Goal: Task Accomplishment & Management: Complete application form

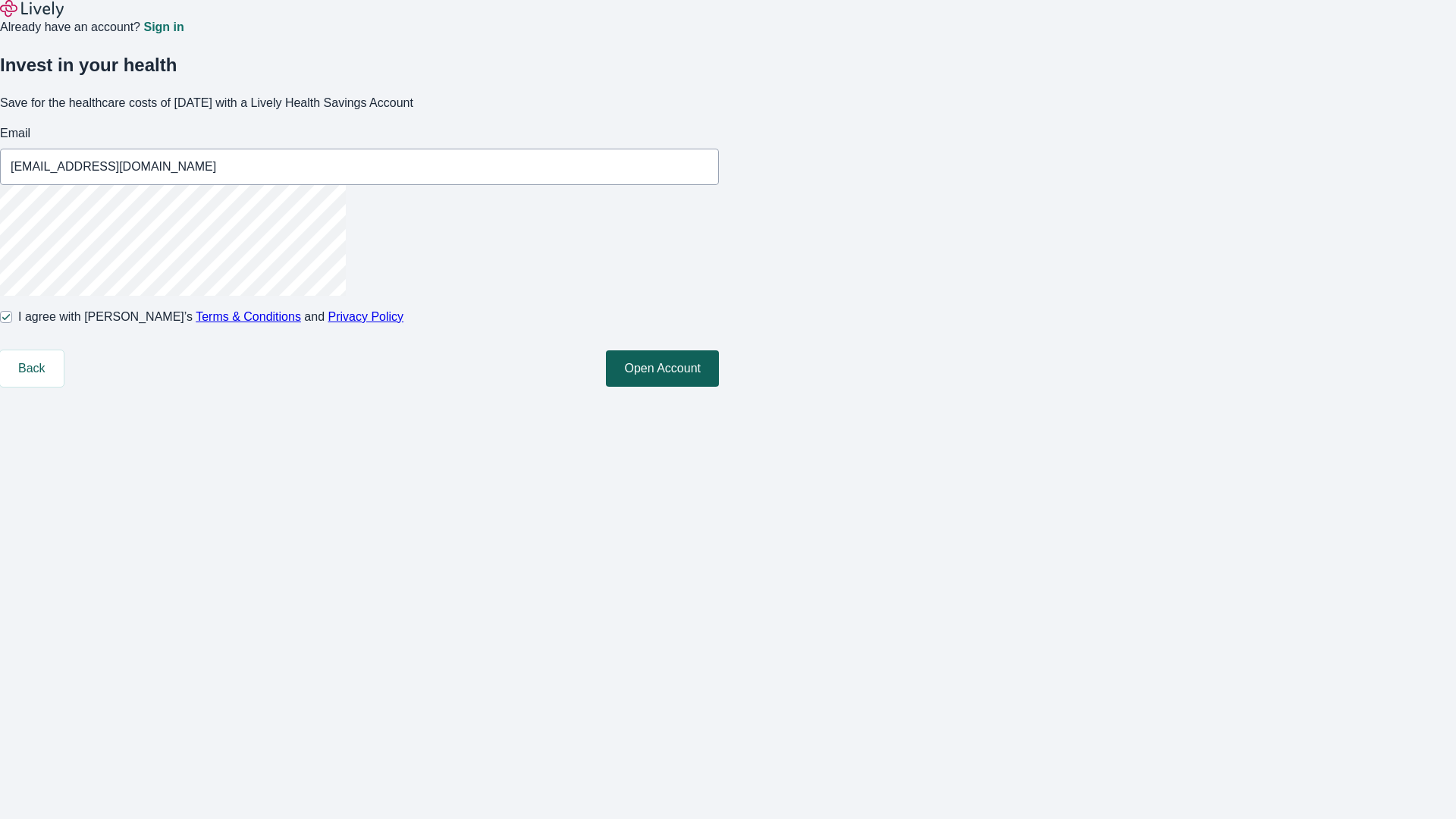
click at [719, 386] on button "Open Account" at bounding box center [662, 368] width 113 height 36
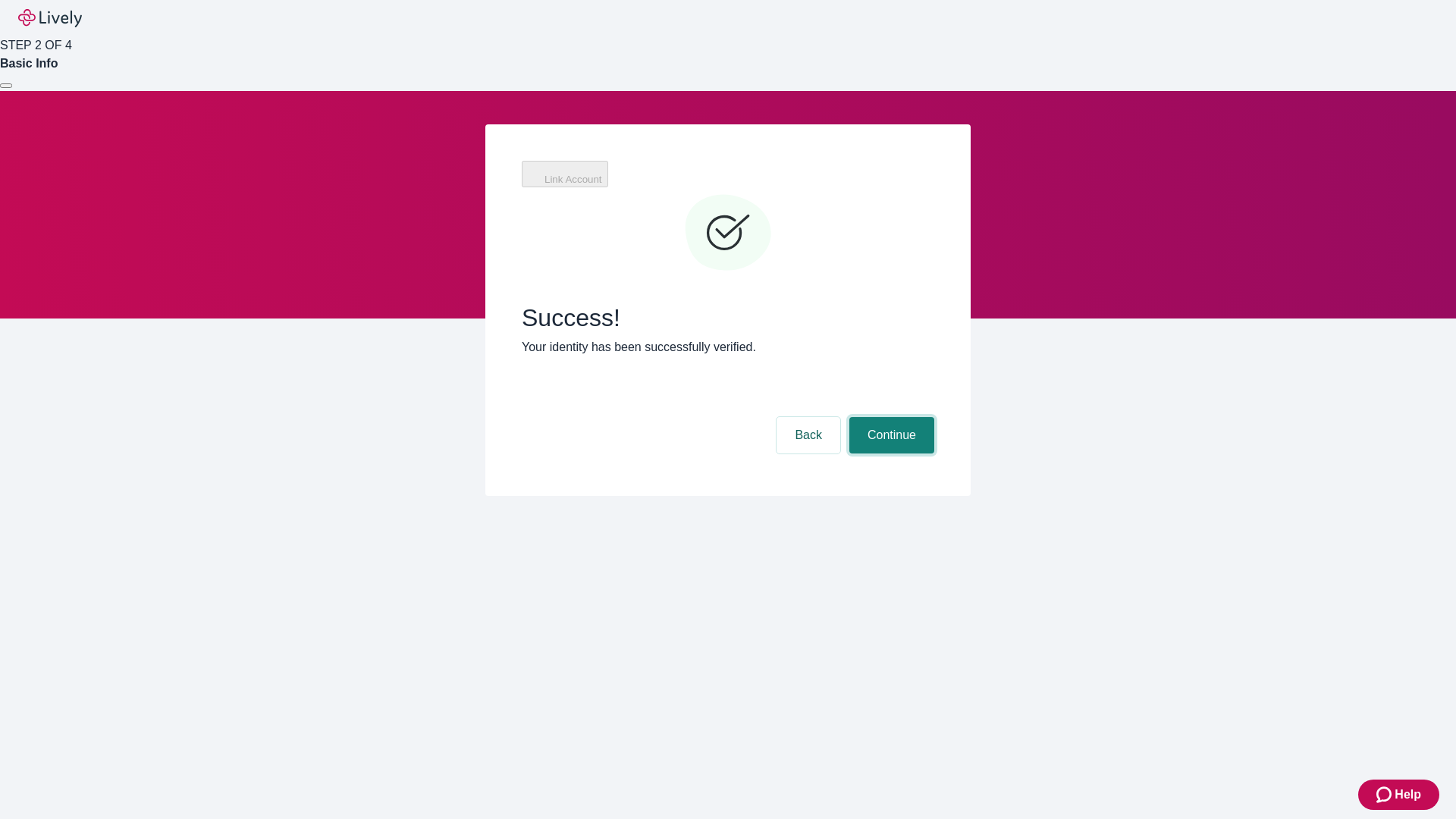
click at [890, 417] on button "Continue" at bounding box center [892, 435] width 85 height 36
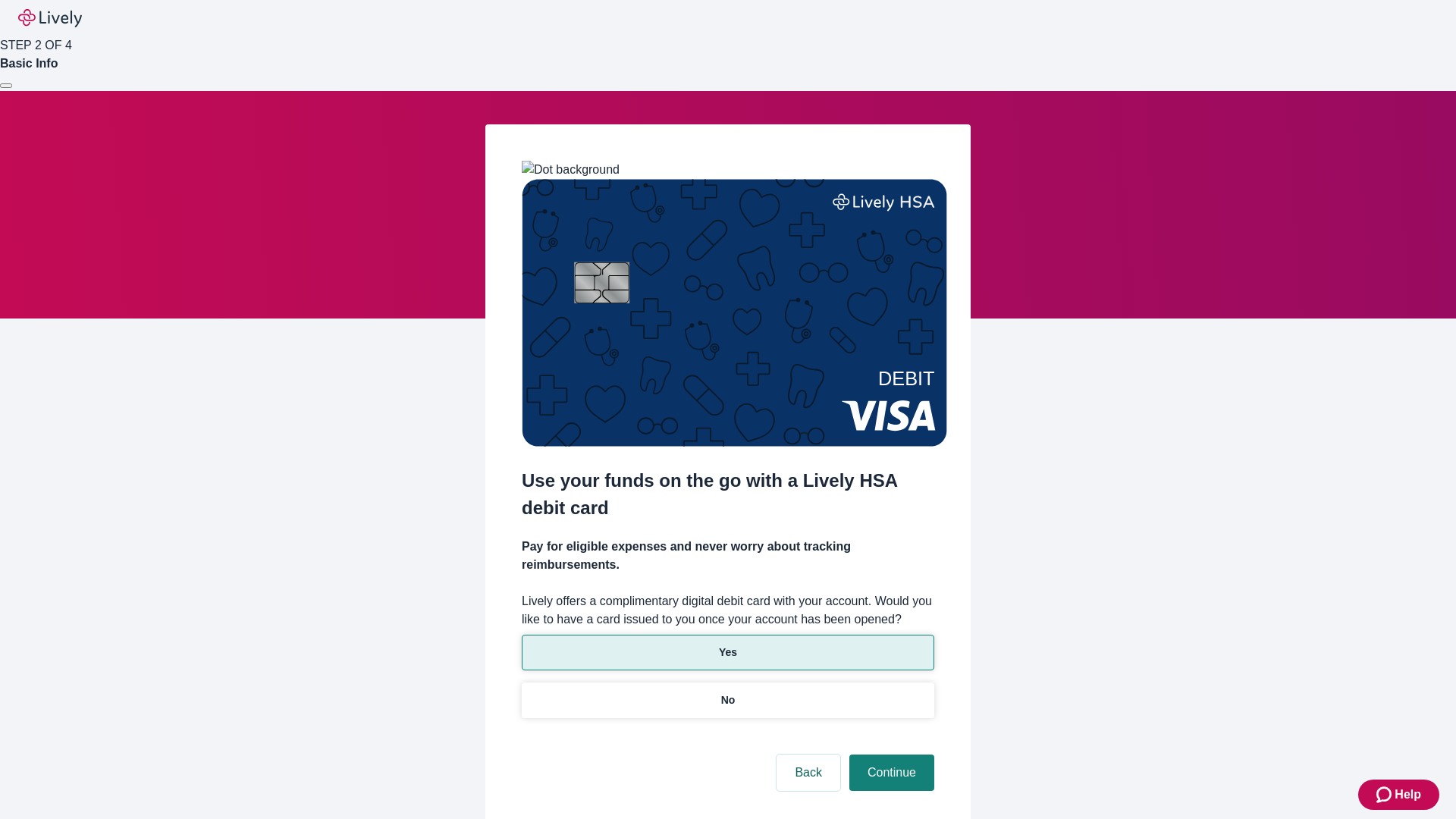
click at [728, 644] on p "Yes" at bounding box center [728, 652] width 19 height 16
click at [890, 754] on button "Continue" at bounding box center [892, 772] width 85 height 36
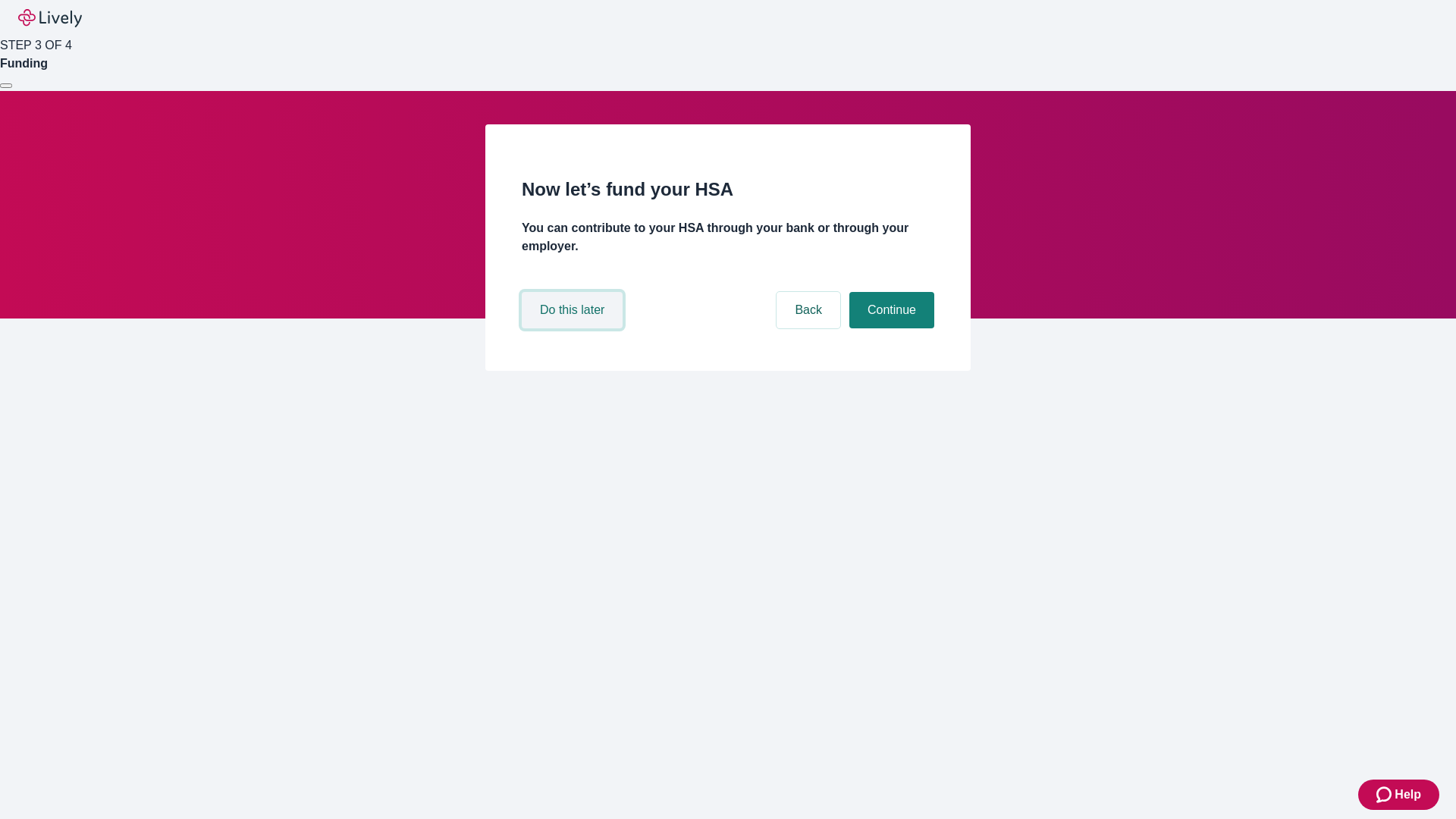
click at [574, 329] on button "Do this later" at bounding box center [572, 309] width 101 height 36
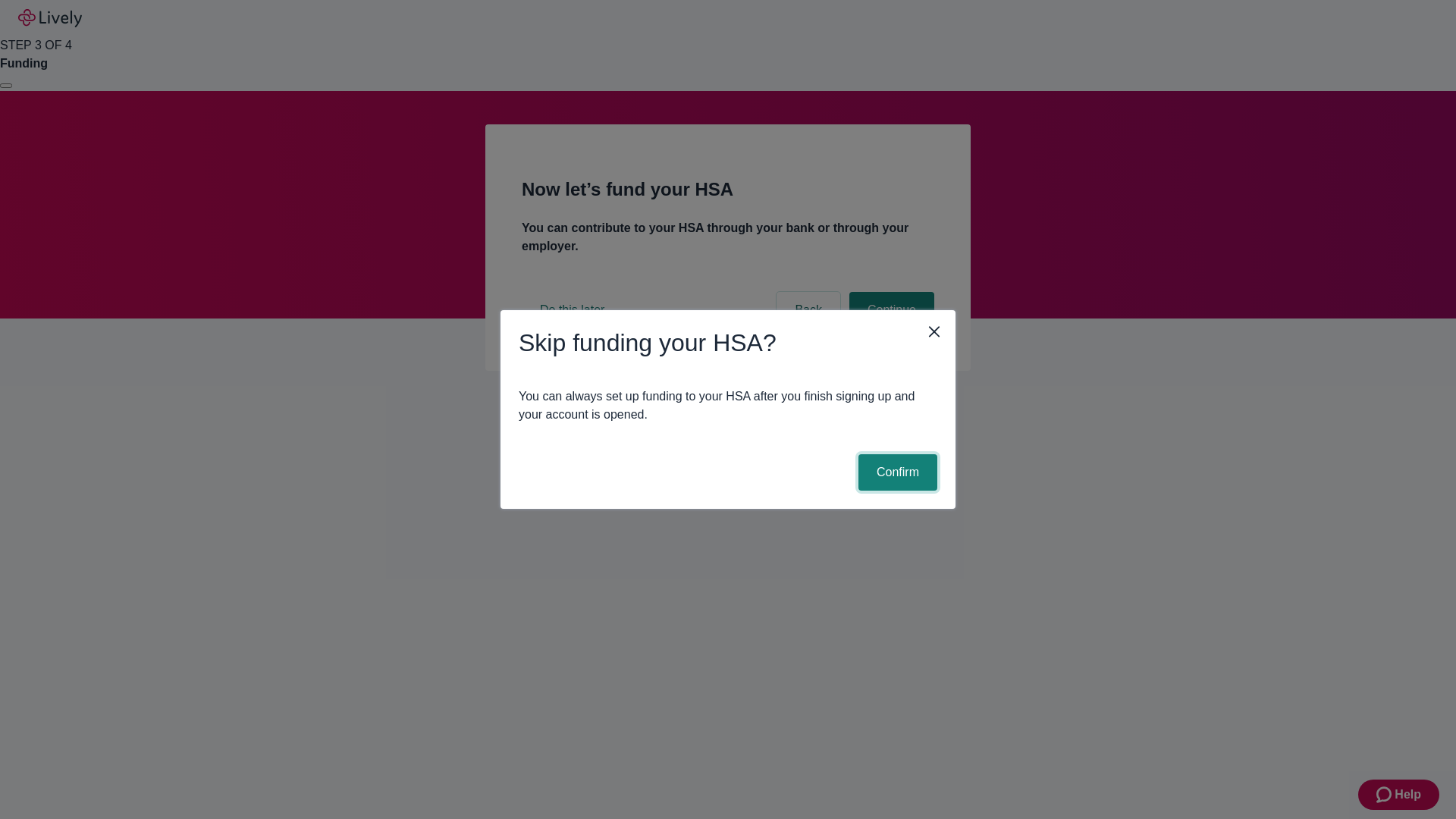
click at [896, 472] on button "Confirm" at bounding box center [898, 472] width 79 height 36
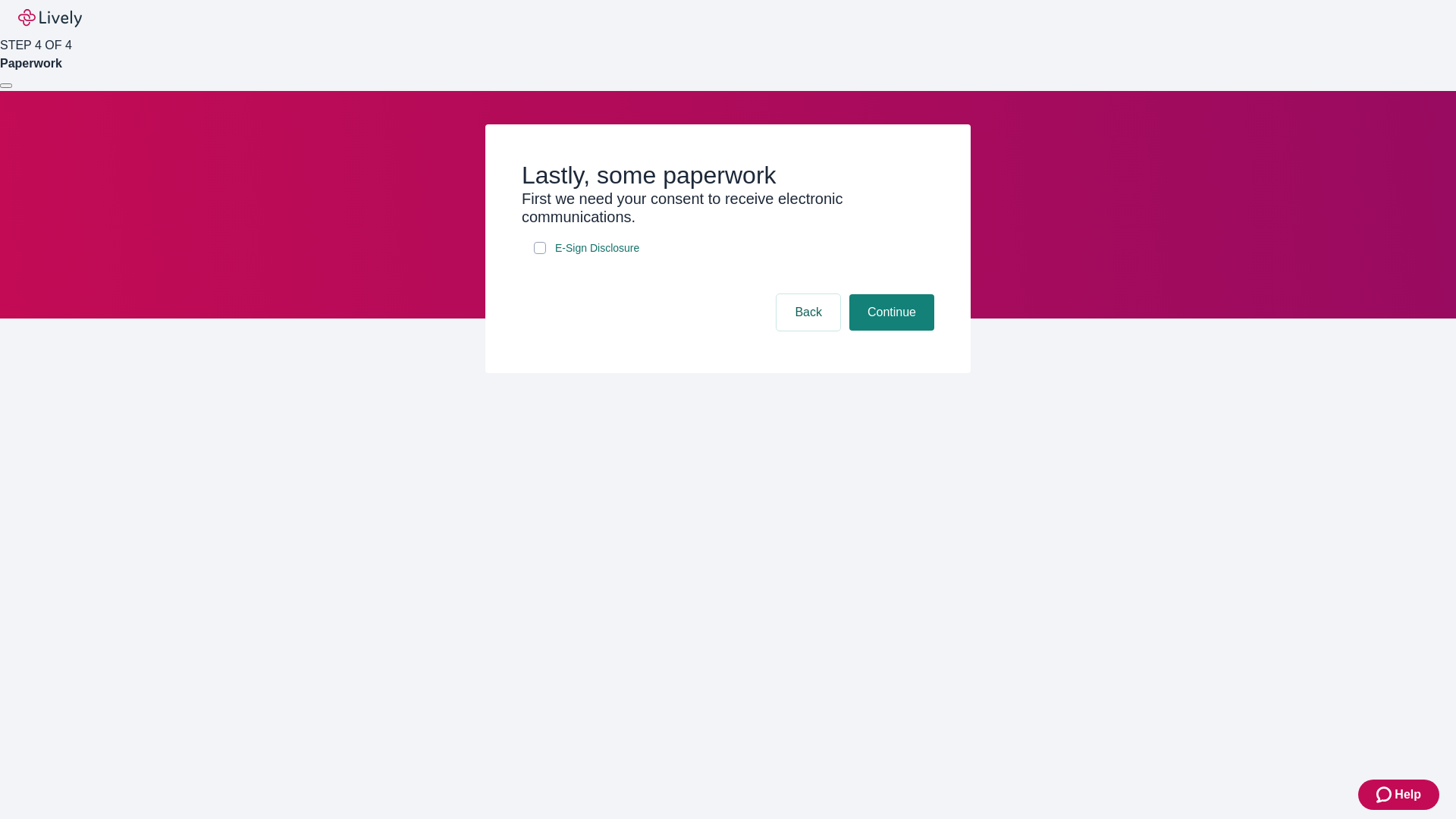
click at [540, 254] on input "E-Sign Disclosure" at bounding box center [540, 248] width 12 height 12
checkbox input "true"
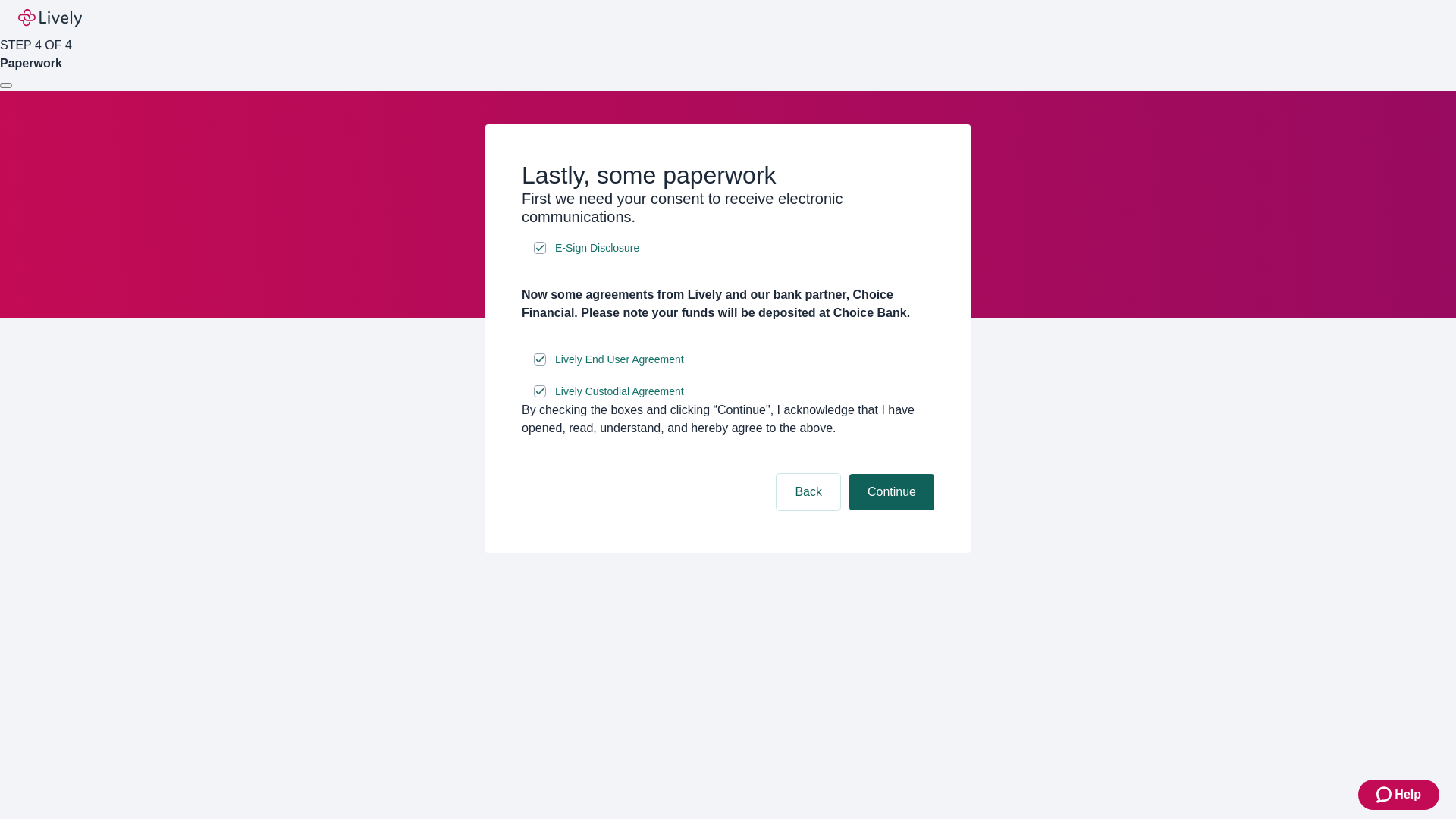
click at [890, 511] on button "Continue" at bounding box center [892, 492] width 85 height 36
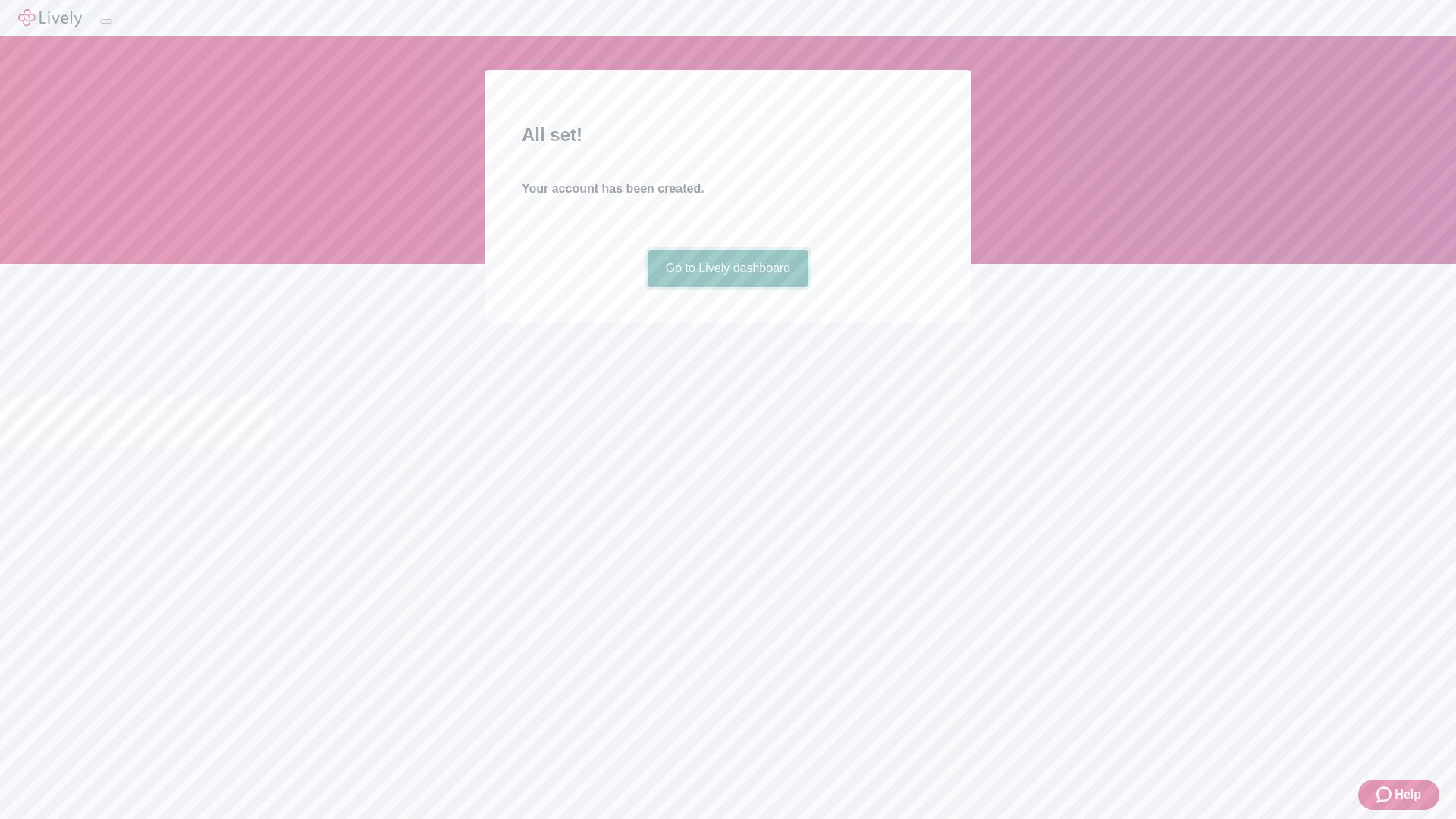
click at [728, 286] on link "Go to Lively dashboard" at bounding box center [728, 268] width 161 height 36
